Goal: Transaction & Acquisition: Purchase product/service

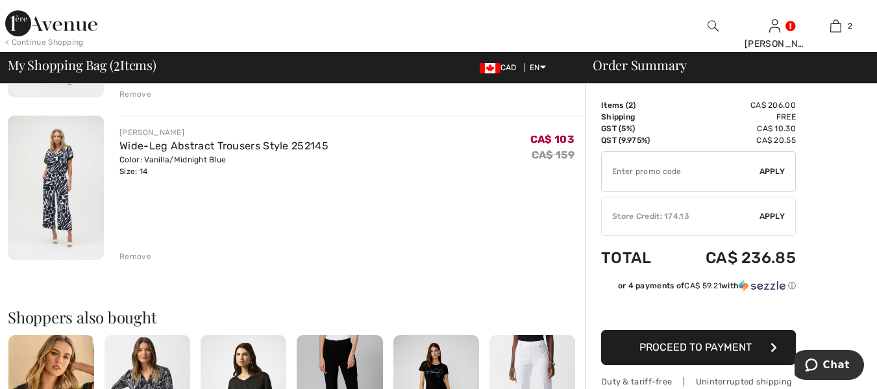
scroll to position [216, 0]
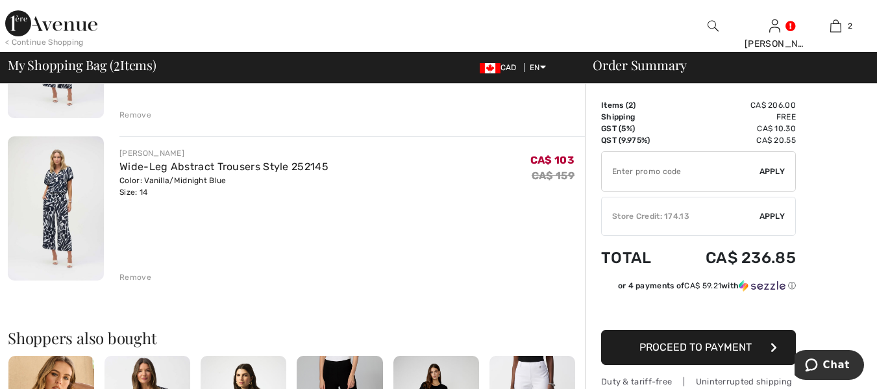
click at [138, 278] on div "Remove" at bounding box center [135, 277] width 32 height 12
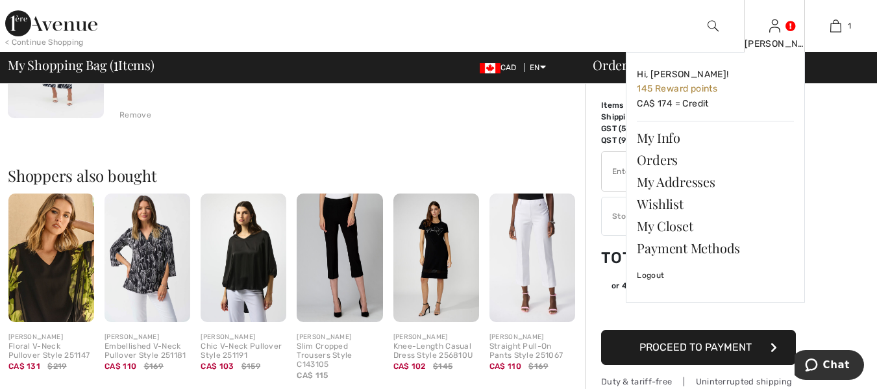
click at [780, 30] on div "Yolanda Hi, Yolanda! 145 Reward points CA$ 174 = Credit My Info Orders My Addre…" at bounding box center [775, 26] width 62 height 52
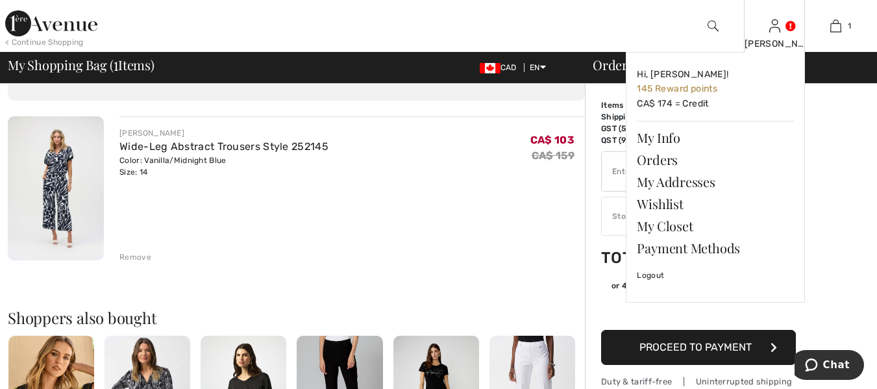
scroll to position [43, 0]
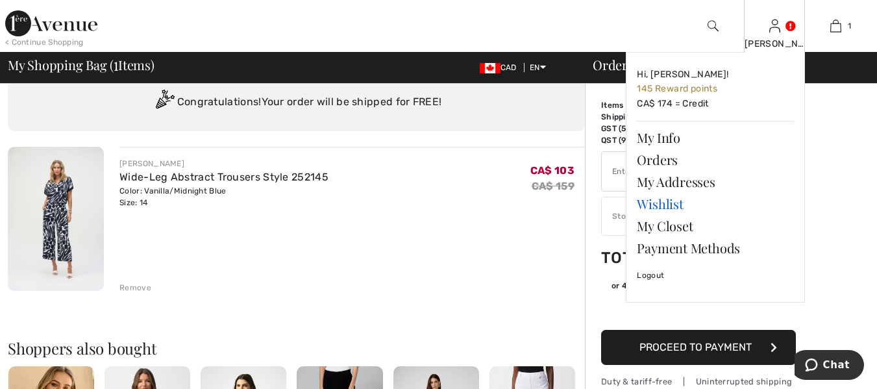
click at [669, 208] on link "Wishlist" at bounding box center [715, 204] width 157 height 22
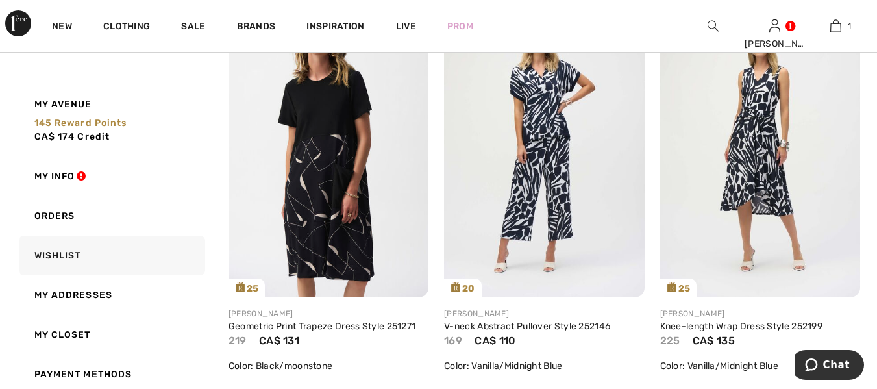
scroll to position [1558, 0]
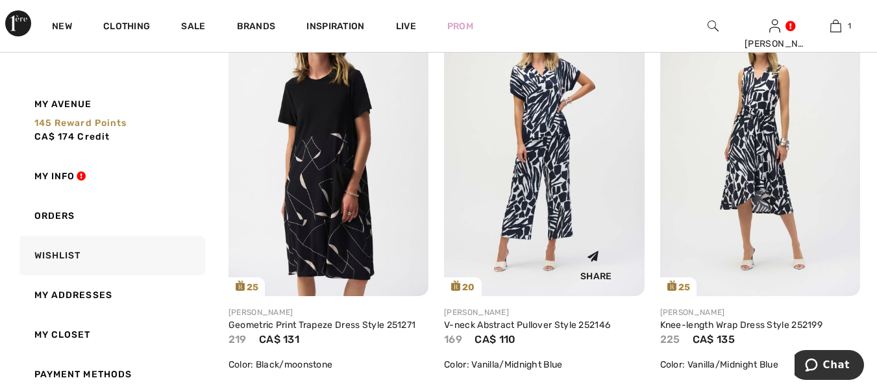
click at [472, 183] on img at bounding box center [544, 146] width 200 height 300
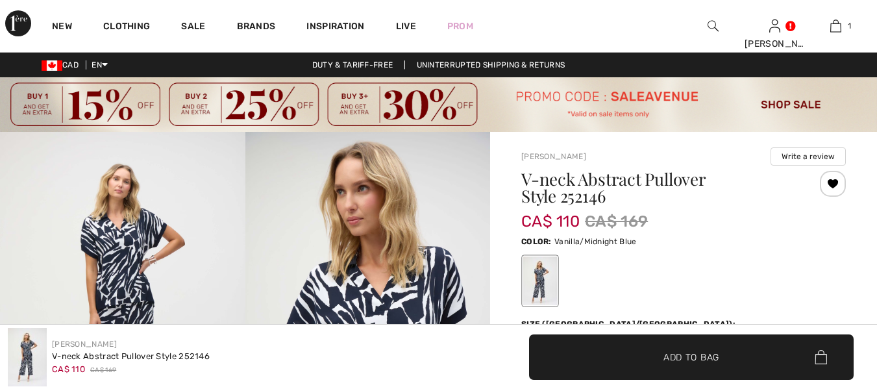
checkbox input "true"
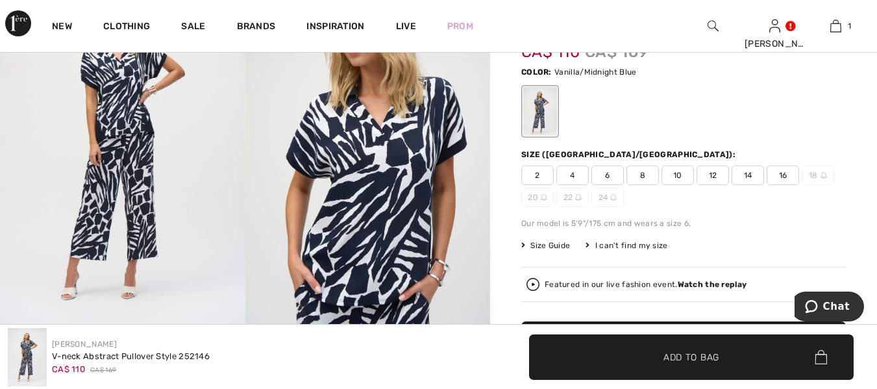
scroll to position [173, 0]
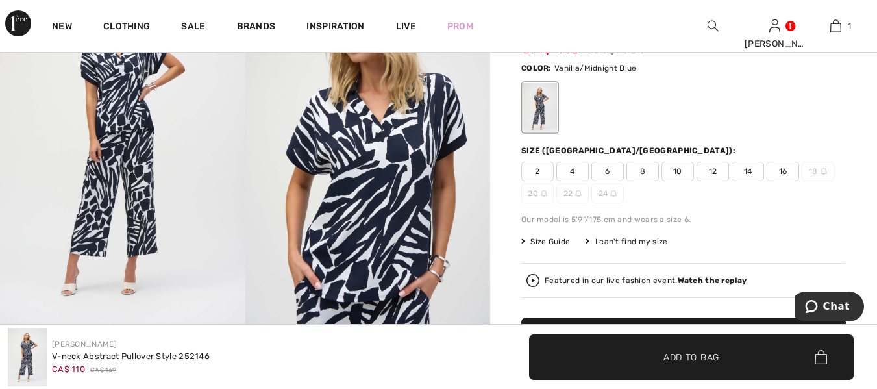
click at [789, 175] on span "16" at bounding box center [783, 171] width 32 height 19
click at [695, 365] on span "✔ Added to Bag Add to Bag" at bounding box center [691, 356] width 325 height 45
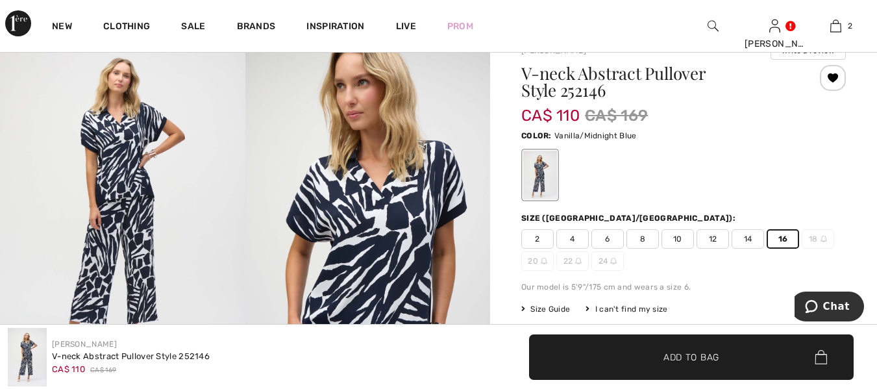
scroll to position [0, 0]
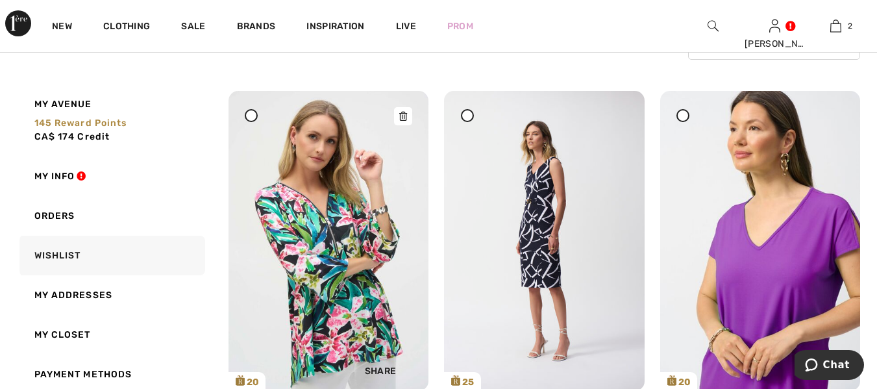
scroll to position [215, 0]
click at [344, 288] on img at bounding box center [328, 240] width 200 height 300
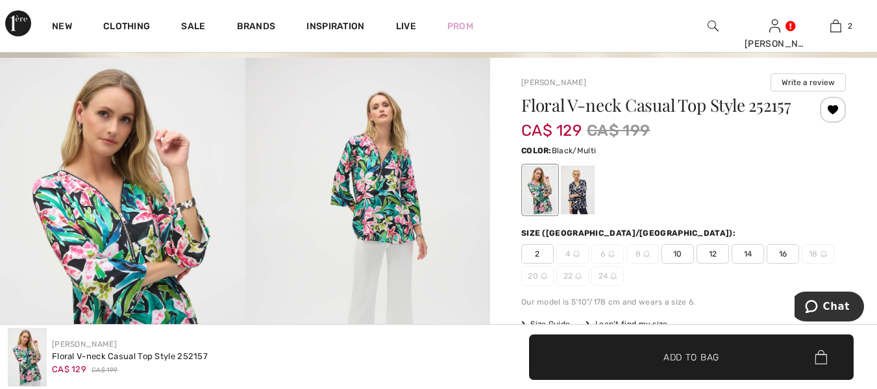
scroll to position [86, 0]
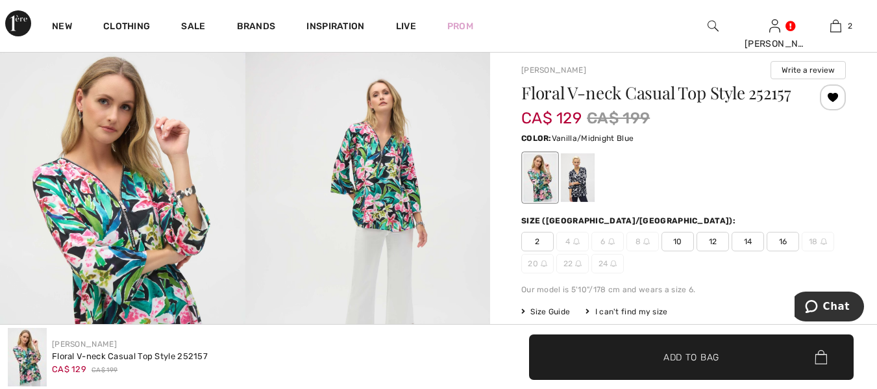
click at [585, 202] on div at bounding box center [578, 178] width 34 height 49
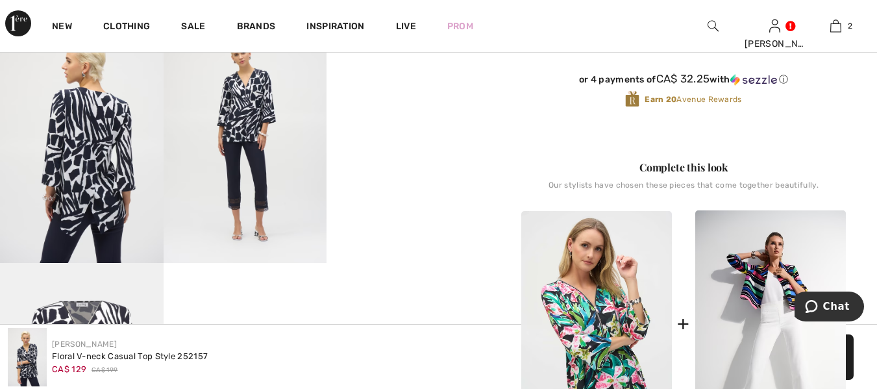
scroll to position [476, 0]
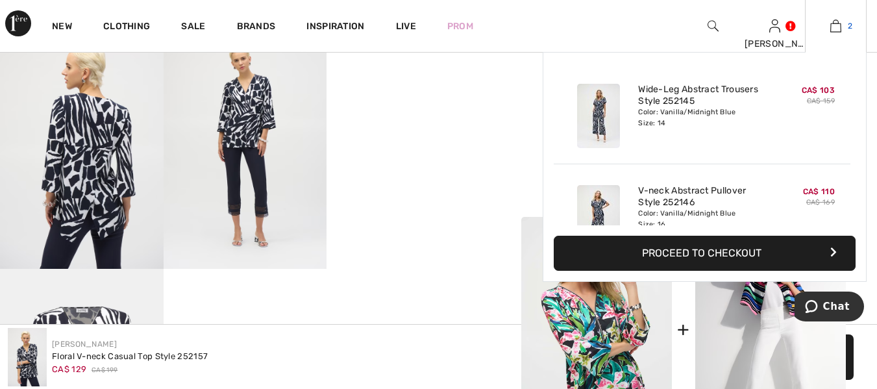
click at [833, 27] on img at bounding box center [835, 26] width 11 height 16
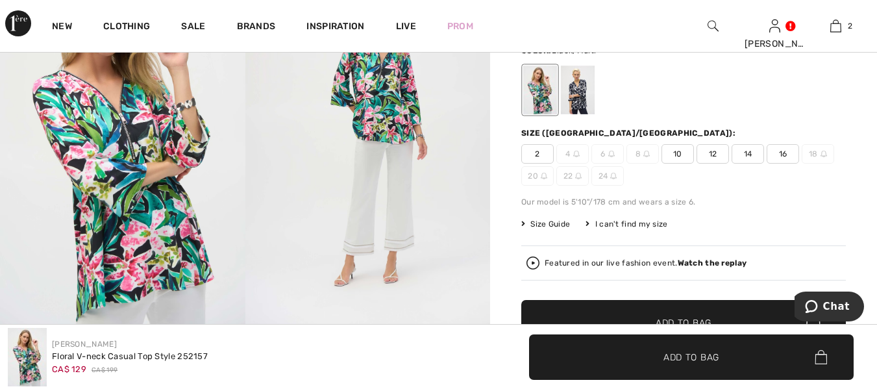
scroll to position [130, 0]
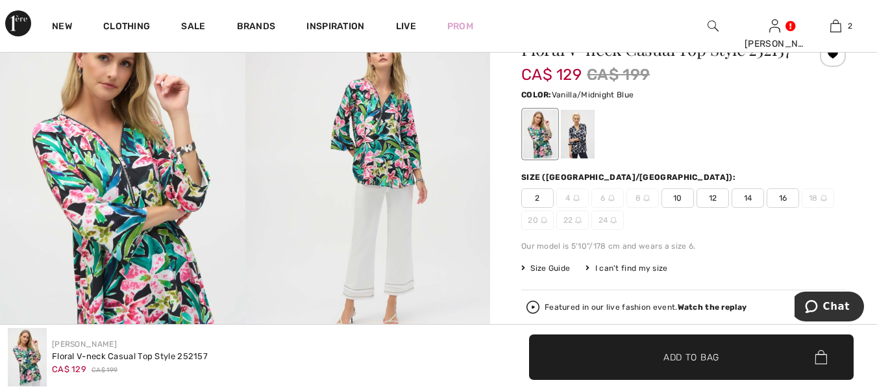
click at [587, 159] on div at bounding box center [578, 134] width 34 height 49
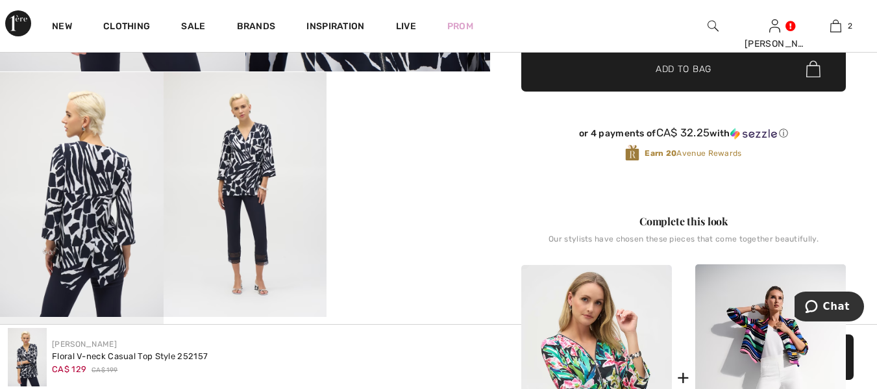
scroll to position [433, 0]
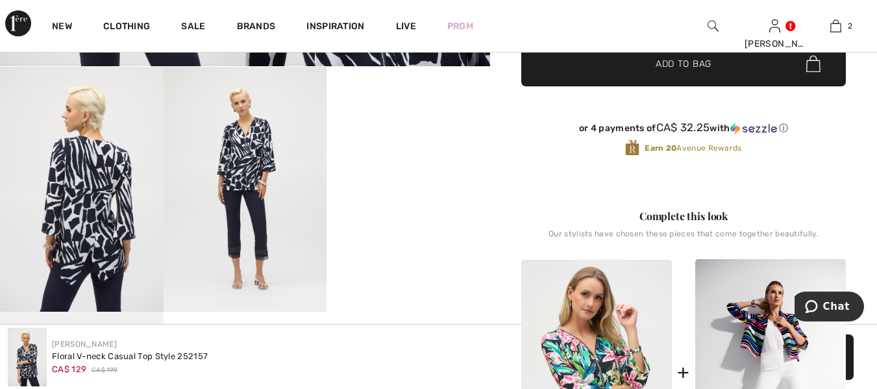
click at [457, 149] on video "Your browser does not support the video tag." at bounding box center [408, 108] width 164 height 82
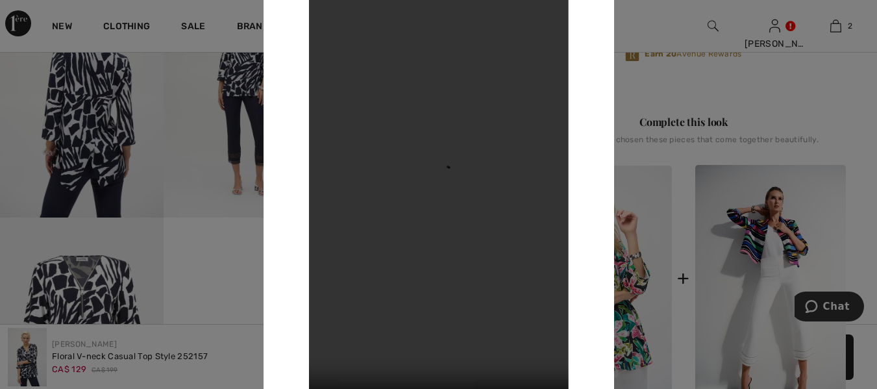
scroll to position [606, 0]
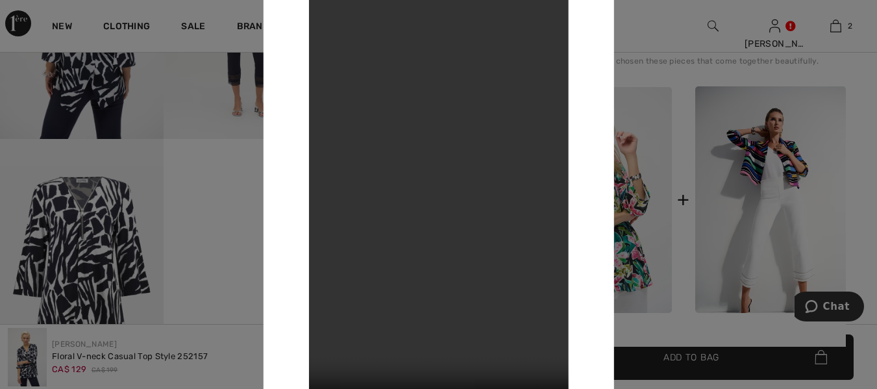
click at [288, 292] on div "Your browser does not support the video tag." at bounding box center [438, 194] width 351 height 524
click at [240, 278] on div at bounding box center [438, 194] width 877 height 389
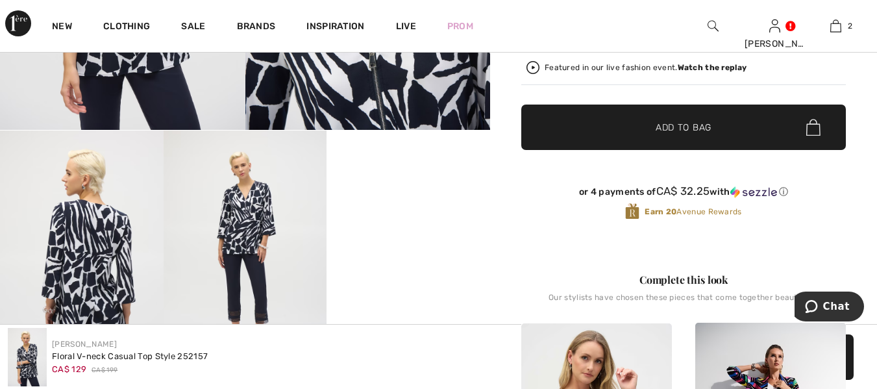
scroll to position [173, 0]
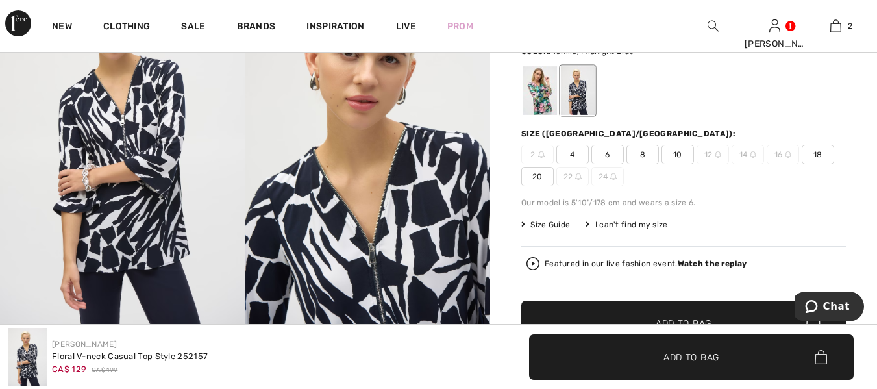
click at [681, 268] on strong "Watch the replay" at bounding box center [712, 263] width 69 height 9
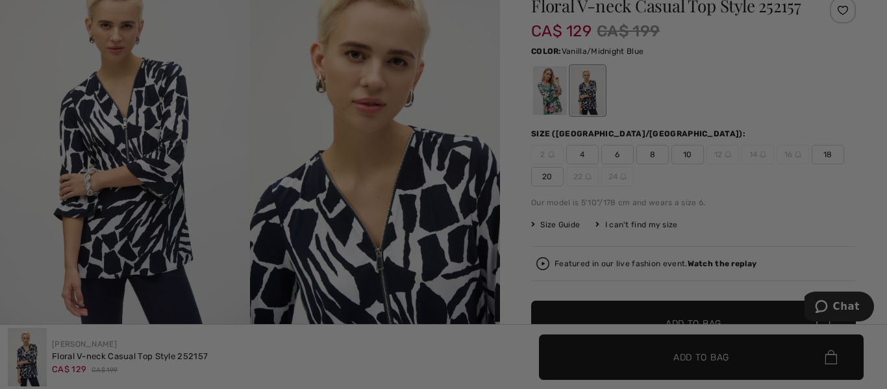
scroll to position [0, 0]
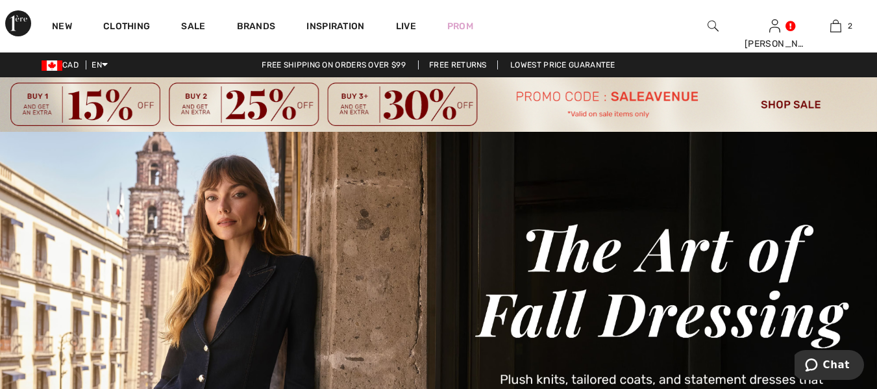
click at [780, 102] on img at bounding box center [438, 104] width 877 height 55
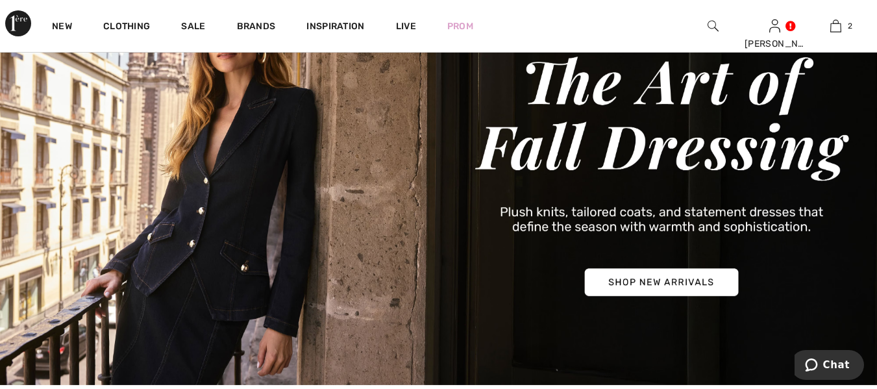
scroll to position [256, 0]
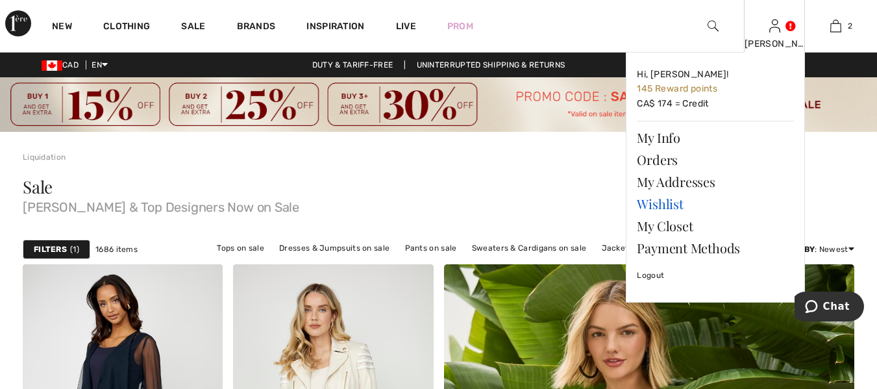
click at [659, 206] on link "Wishlist" at bounding box center [715, 204] width 157 height 22
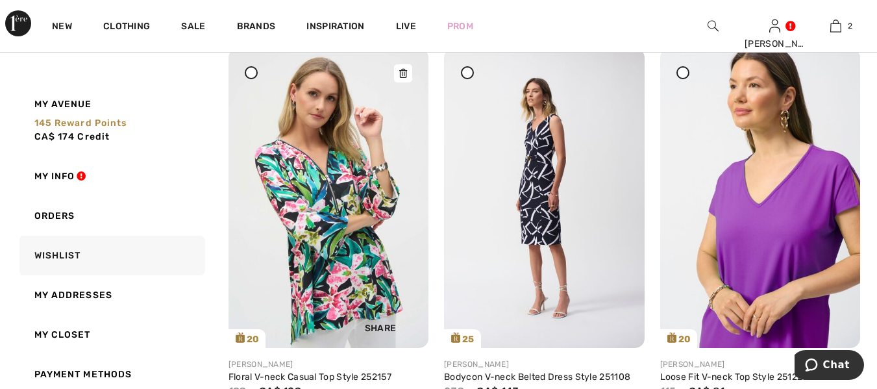
scroll to position [260, 0]
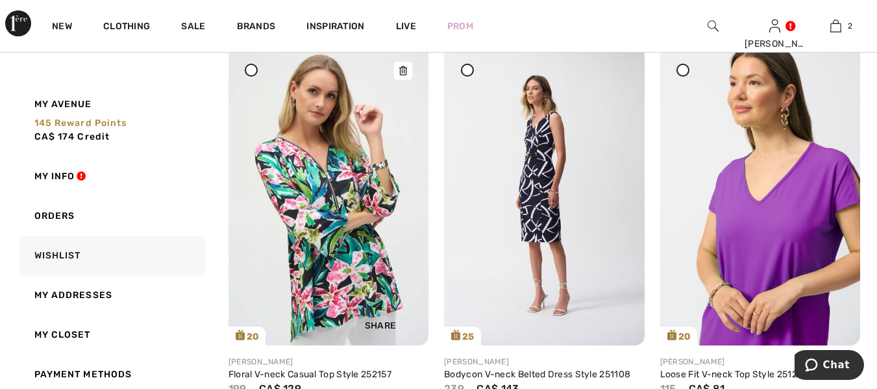
click at [324, 275] on img at bounding box center [328, 195] width 200 height 300
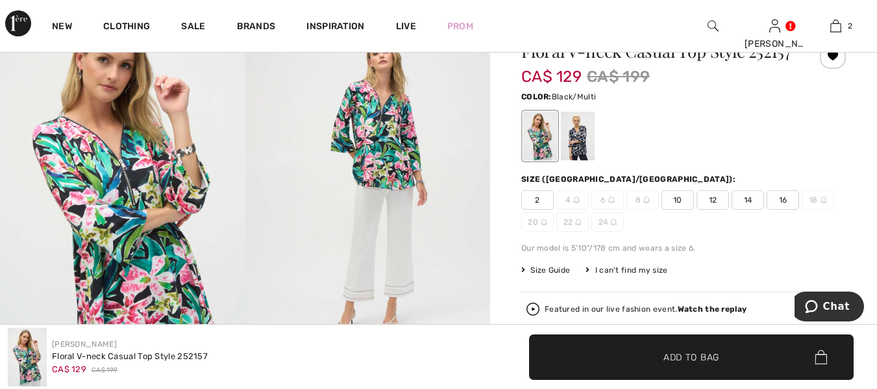
scroll to position [130, 0]
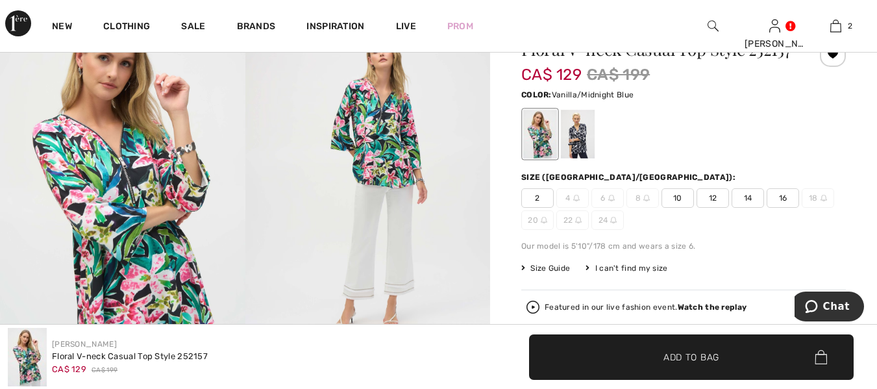
click at [581, 154] on div at bounding box center [578, 134] width 34 height 49
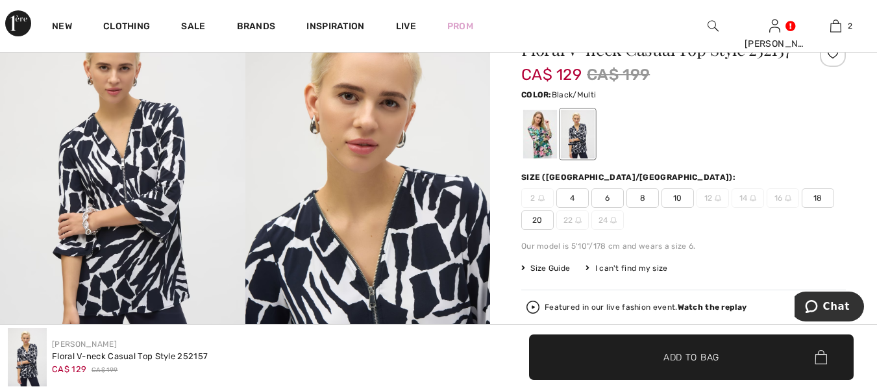
click at [532, 159] on div at bounding box center [540, 134] width 34 height 49
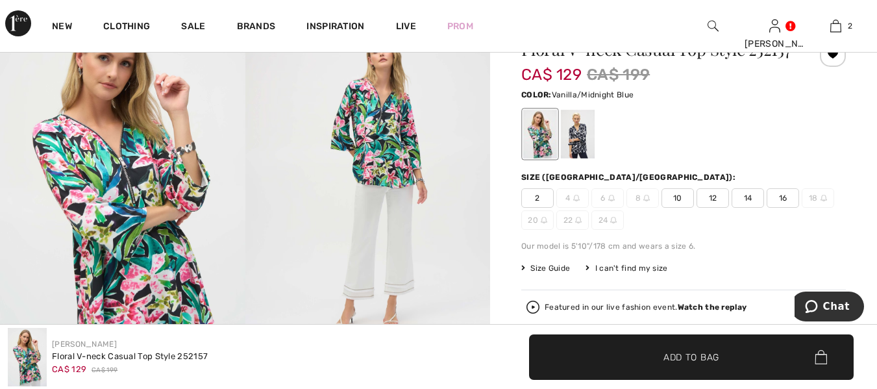
click at [574, 159] on div at bounding box center [578, 134] width 34 height 49
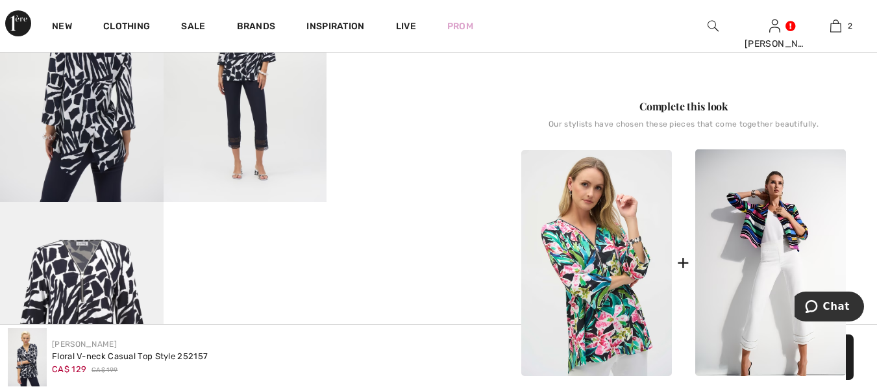
scroll to position [563, 0]
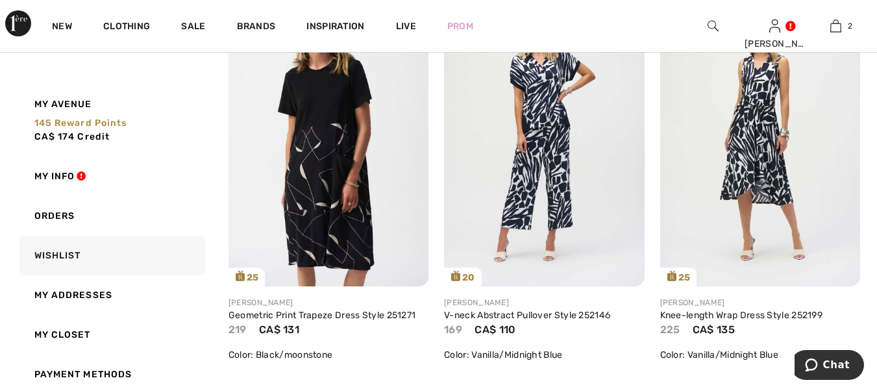
scroll to position [1573, 0]
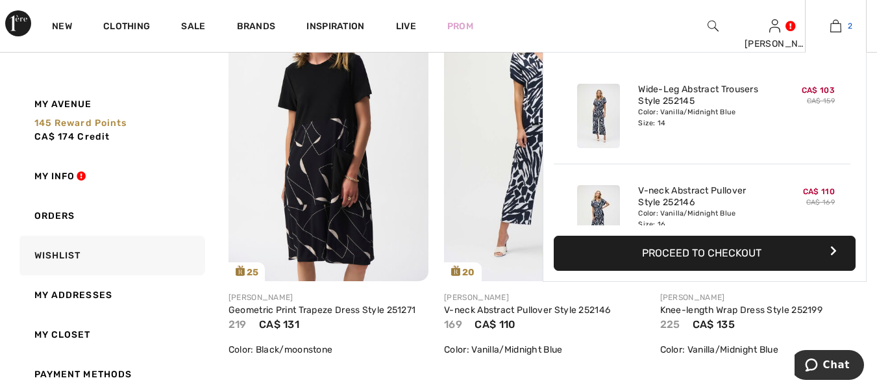
click at [839, 33] on img at bounding box center [835, 26] width 11 height 16
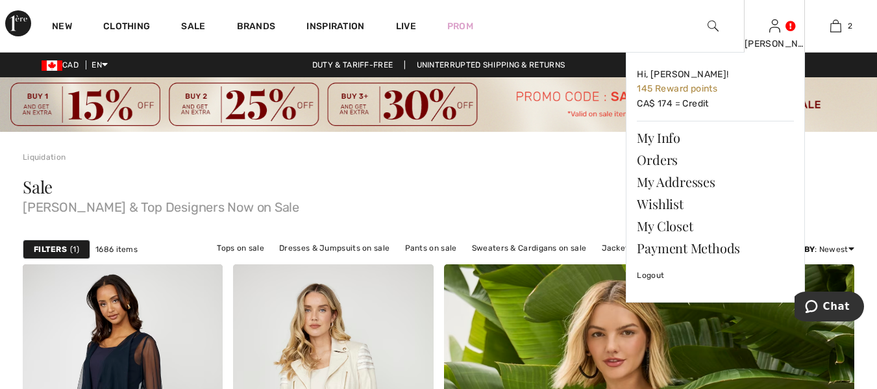
click at [781, 36] on div "[PERSON_NAME] Hi, [PERSON_NAME]! 145 Reward points CA$ 174 = Credit My Info Ord…" at bounding box center [775, 26] width 62 height 52
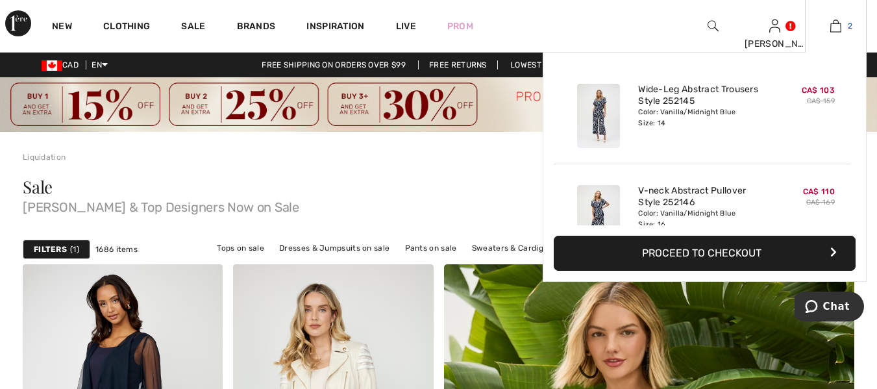
click at [836, 26] on img at bounding box center [835, 26] width 11 height 16
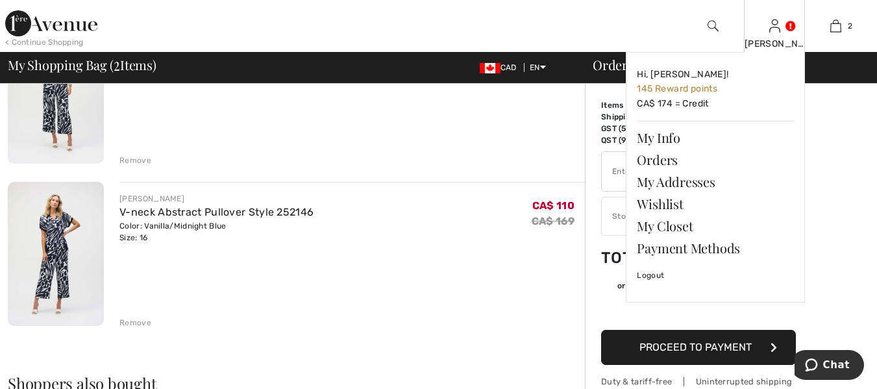
scroll to position [173, 0]
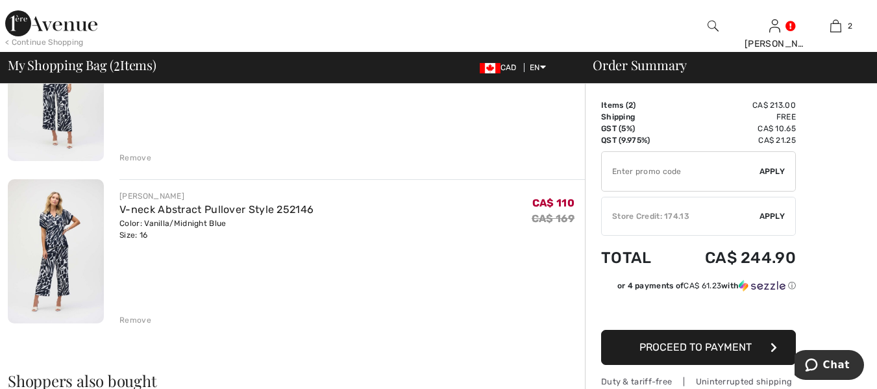
click at [616, 173] on input "TEXT" at bounding box center [681, 171] width 158 height 39
type input "SALEAVENUE"
click at [767, 177] on div "✔ Apply Remove" at bounding box center [698, 171] width 195 height 40
click at [771, 168] on span "Apply" at bounding box center [772, 172] width 26 height 12
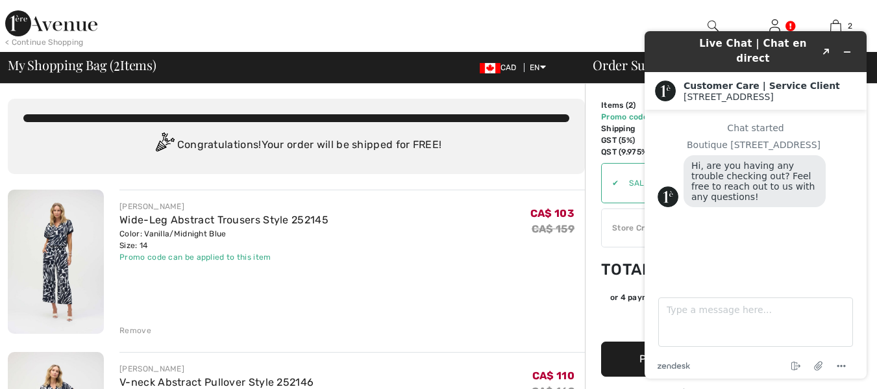
scroll to position [0, 0]
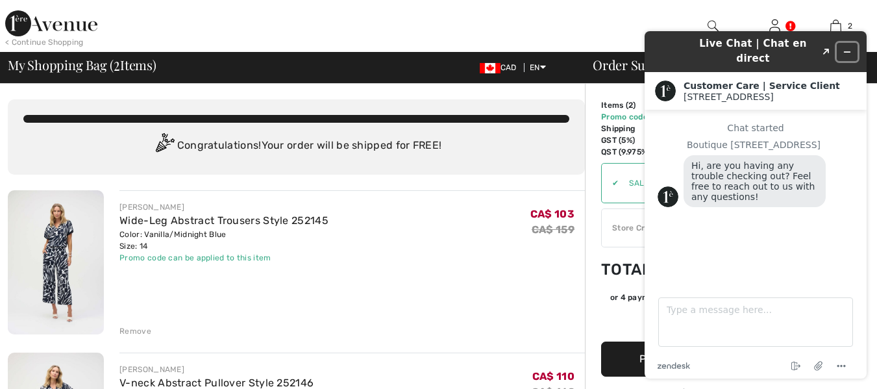
click at [859, 44] on header "Live Chat | Chat en direct Created with Sketch." at bounding box center [756, 51] width 222 height 41
click at [577, 307] on div "JOSEPH RIBKOFF Wide-Leg Abstract Trousers Style 252145 Color: Vanilla/Midnight …" at bounding box center [351, 263] width 465 height 147
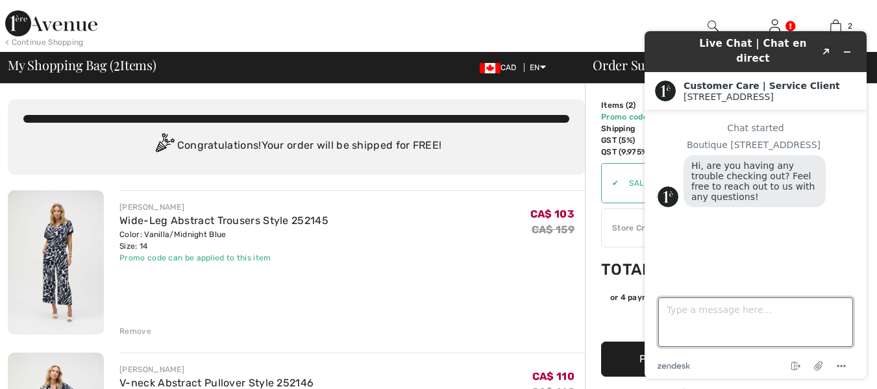
click at [663, 331] on textarea "Type a message here..." at bounding box center [755, 321] width 195 height 49
type textarea "N"
type textarea "Not at all!"
type textarea "T"
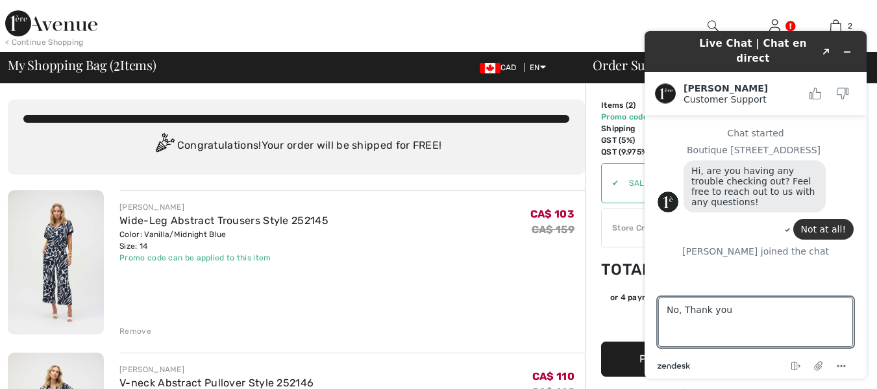
click at [685, 365] on icon "zendesk .cls-1{fill:#03363d;}" at bounding box center [674, 365] width 32 height 6
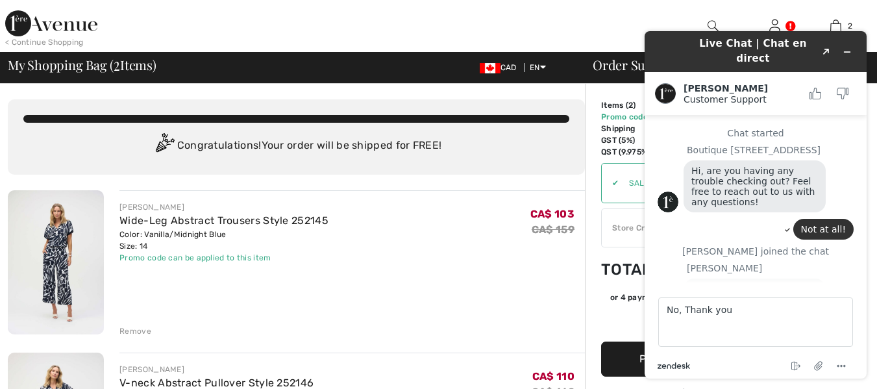
scroll to position [29, 0]
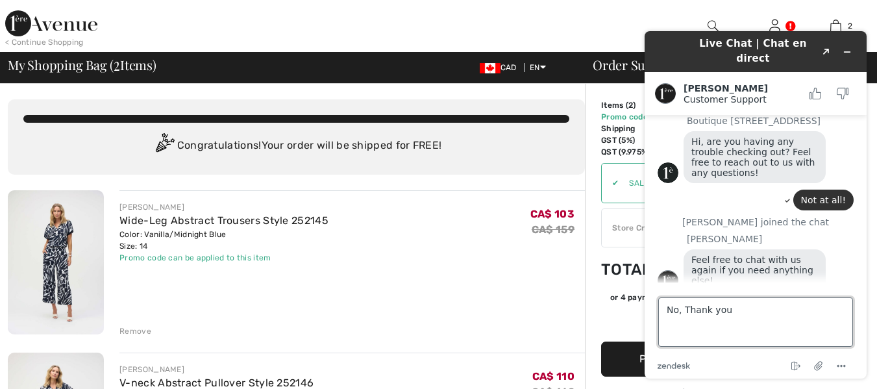
drag, startPoint x: 679, startPoint y: 308, endPoint x: 658, endPoint y: 312, distance: 21.1
click at [658, 312] on textarea "No, Thank you" at bounding box center [755, 321] width 195 height 49
type textarea "Thank you"
click at [673, 369] on footer "Type a message here... Thank you zendesk .cls-1{fill:#03363d;} End chat Attach …" at bounding box center [756, 330] width 222 height 96
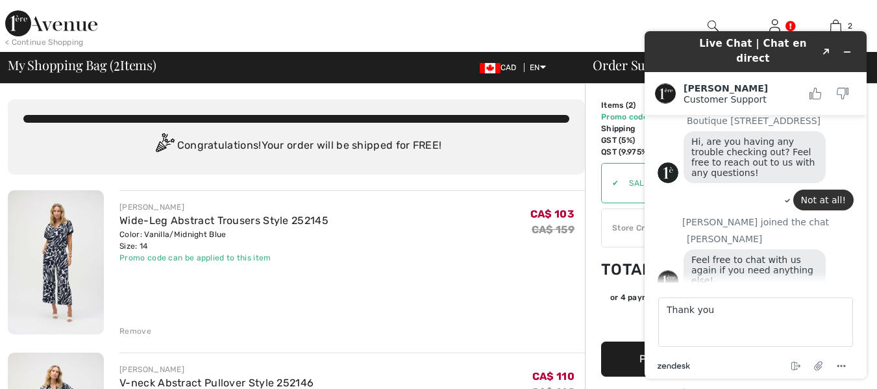
click at [667, 367] on icon "zendesk .cls-1{fill:#03363d;}" at bounding box center [674, 365] width 32 height 6
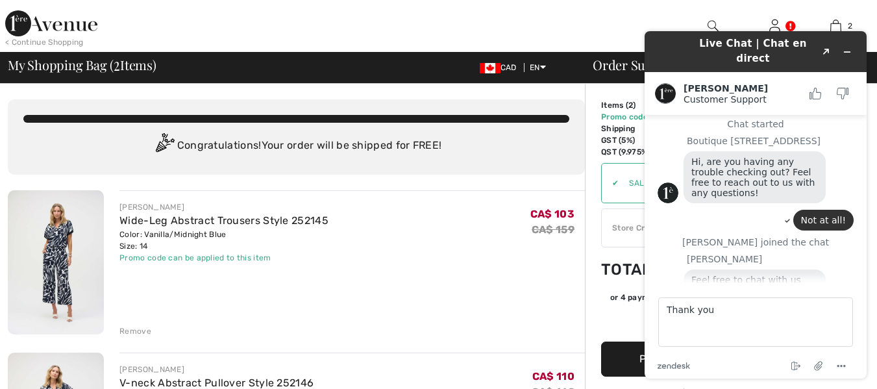
scroll to position [0, 0]
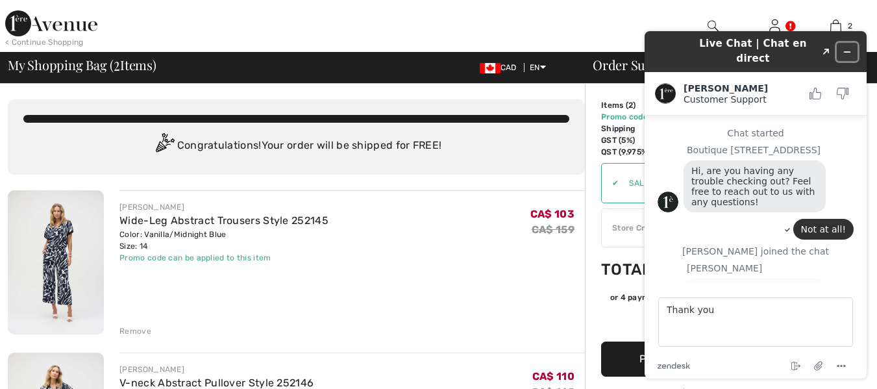
click at [850, 48] on icon "Minimize widget" at bounding box center [847, 51] width 9 height 9
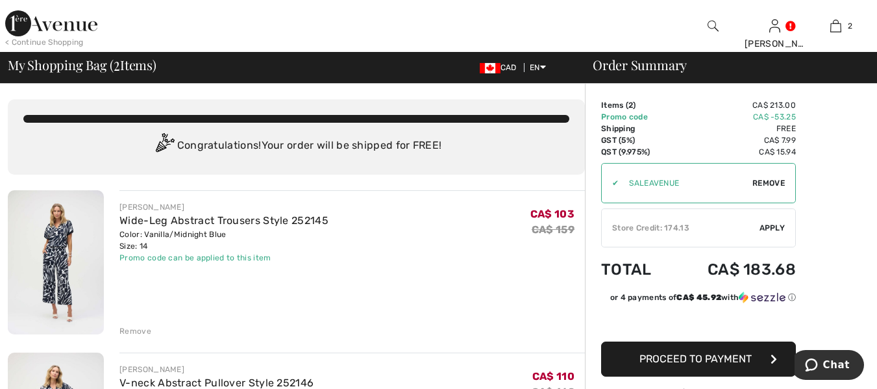
click at [697, 363] on span "Proceed to Payment" at bounding box center [695, 358] width 112 height 12
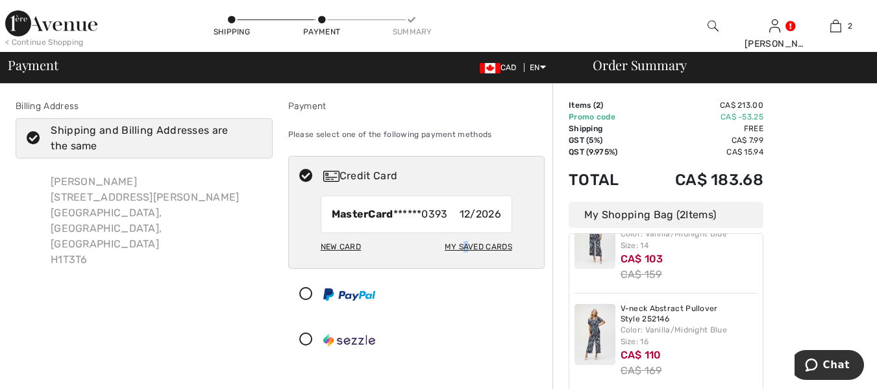
click at [465, 246] on div "My Saved Cards" at bounding box center [479, 247] width 68 height 22
radio input "true"
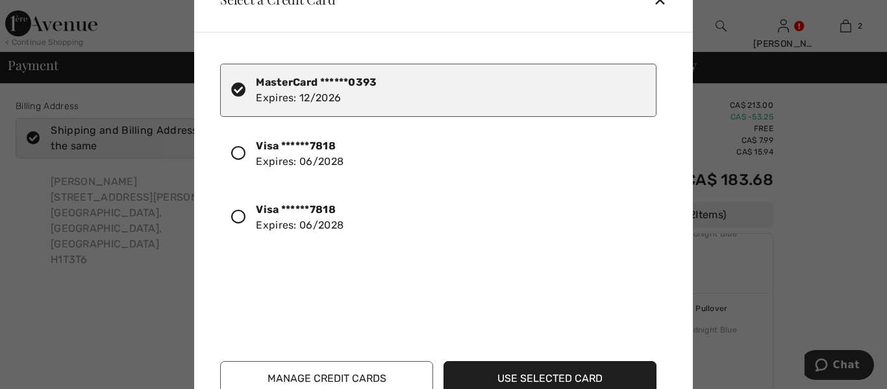
click at [241, 153] on icon at bounding box center [238, 153] width 14 height 14
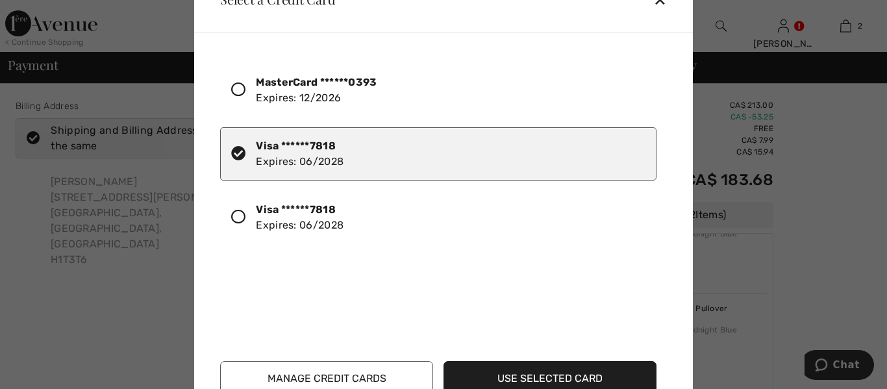
click at [589, 382] on button "Use Selected Card" at bounding box center [549, 378] width 213 height 35
click at [568, 376] on button "Use Selected Card" at bounding box center [549, 378] width 213 height 35
click at [569, 376] on button "Use Selected Card" at bounding box center [549, 378] width 213 height 35
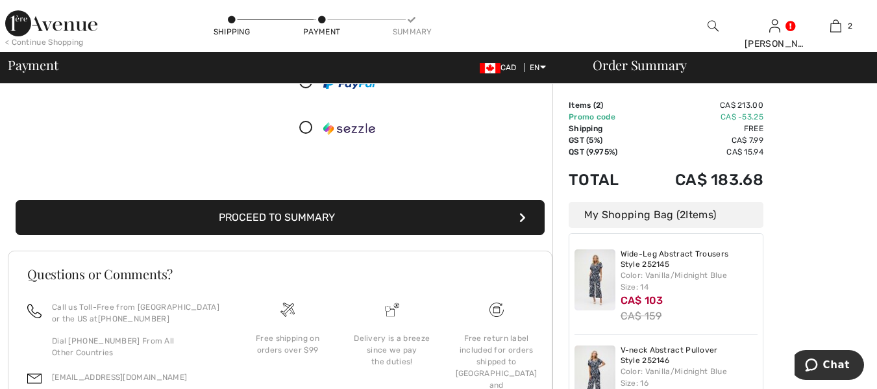
scroll to position [260, 0]
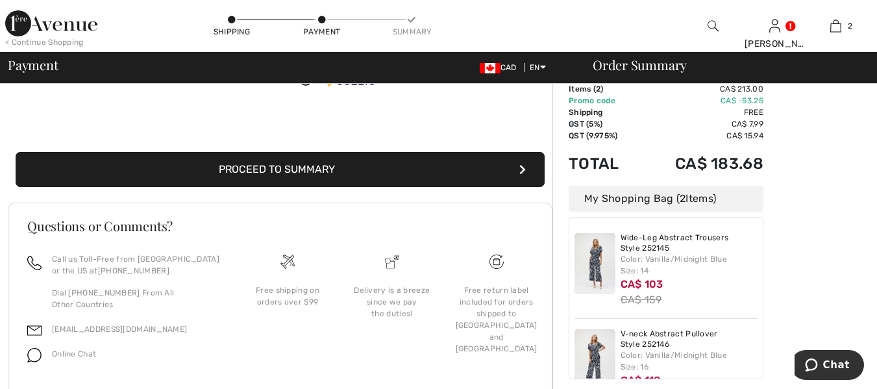
click at [329, 170] on button "Proceed to Summary" at bounding box center [280, 169] width 529 height 35
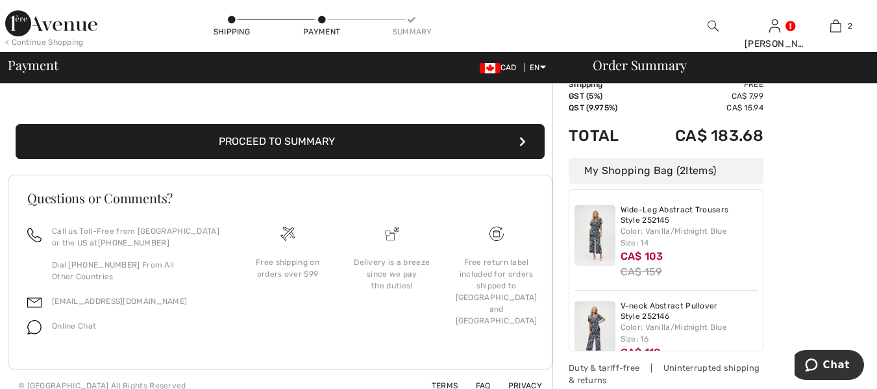
scroll to position [301, 0]
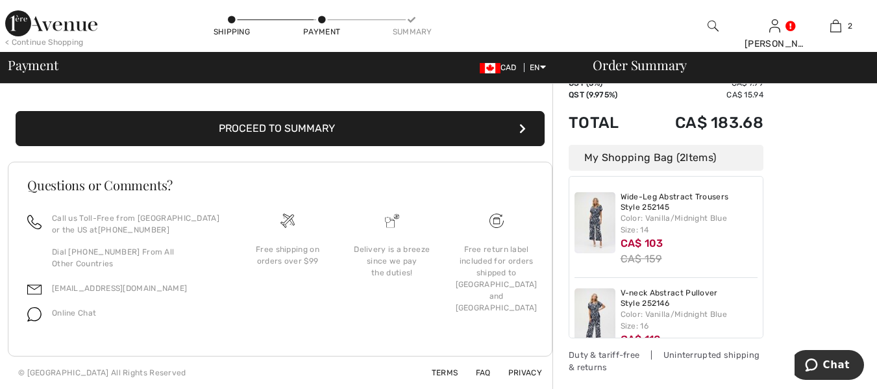
drag, startPoint x: 674, startPoint y: 367, endPoint x: 678, endPoint y: 356, distance: 11.7
click at [678, 360] on div "Duty & tariff-free | Uninterrupted shipping & returns" at bounding box center [666, 361] width 195 height 25
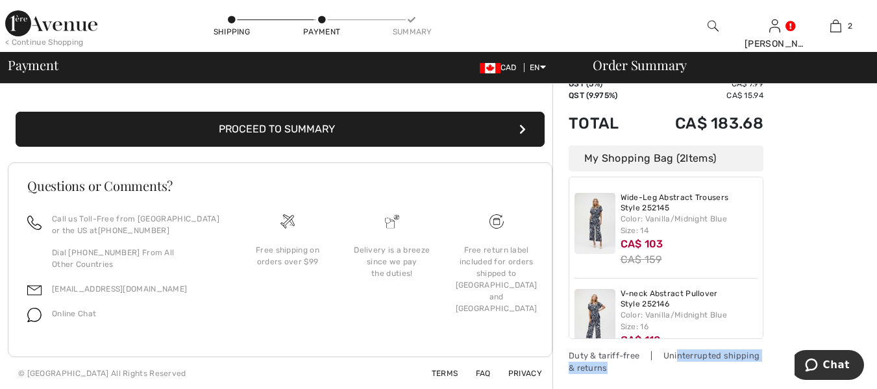
scroll to position [29, 0]
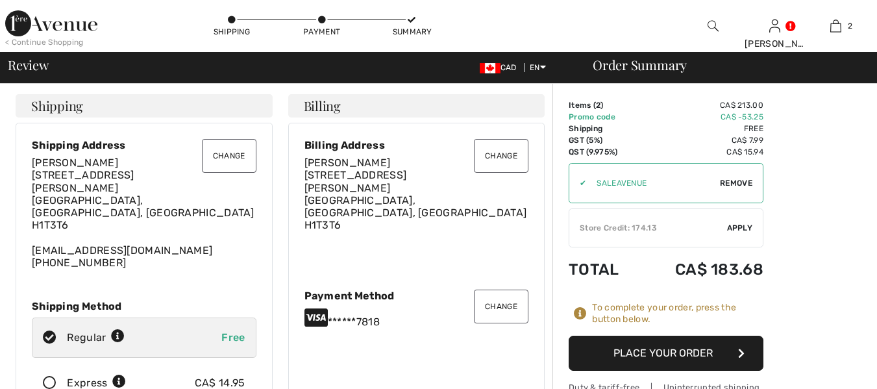
checkbox input "true"
click at [645, 239] on div "✔ Store Credit: 174.13 Apply Remove" at bounding box center [666, 227] width 195 height 39
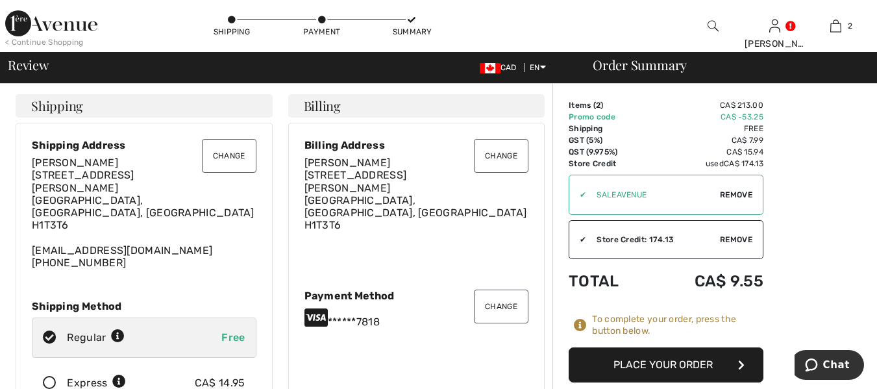
click at [644, 365] on button "Place Your Order" at bounding box center [666, 364] width 195 height 35
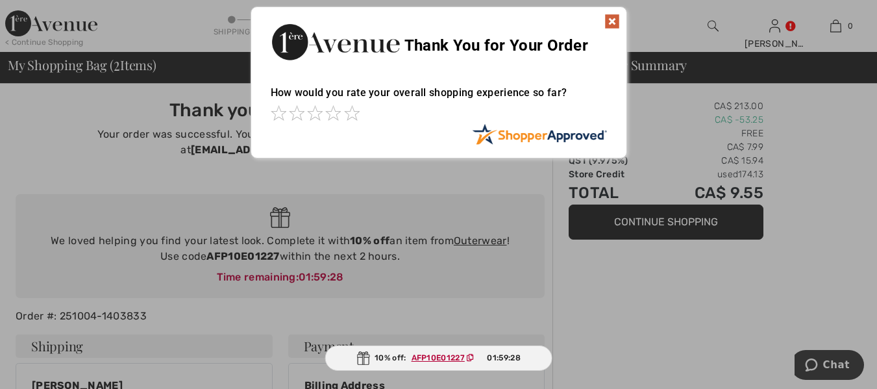
click at [608, 19] on img at bounding box center [612, 22] width 16 height 16
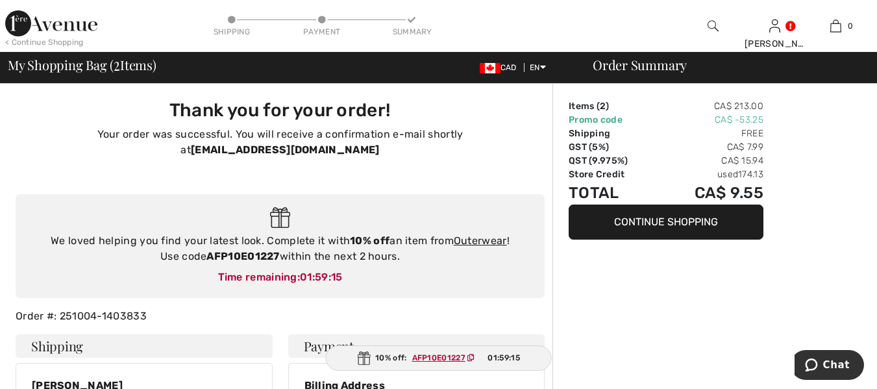
click at [618, 225] on button "Continue Shopping" at bounding box center [666, 221] width 195 height 35
